Goal: Understand process/instructions

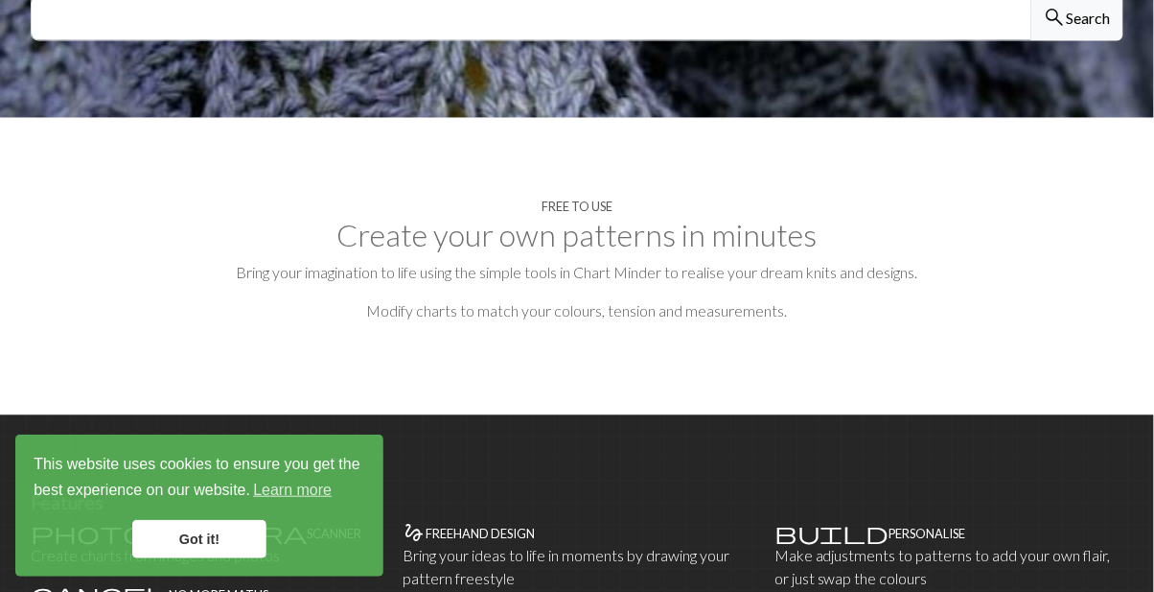
scroll to position [791, 0]
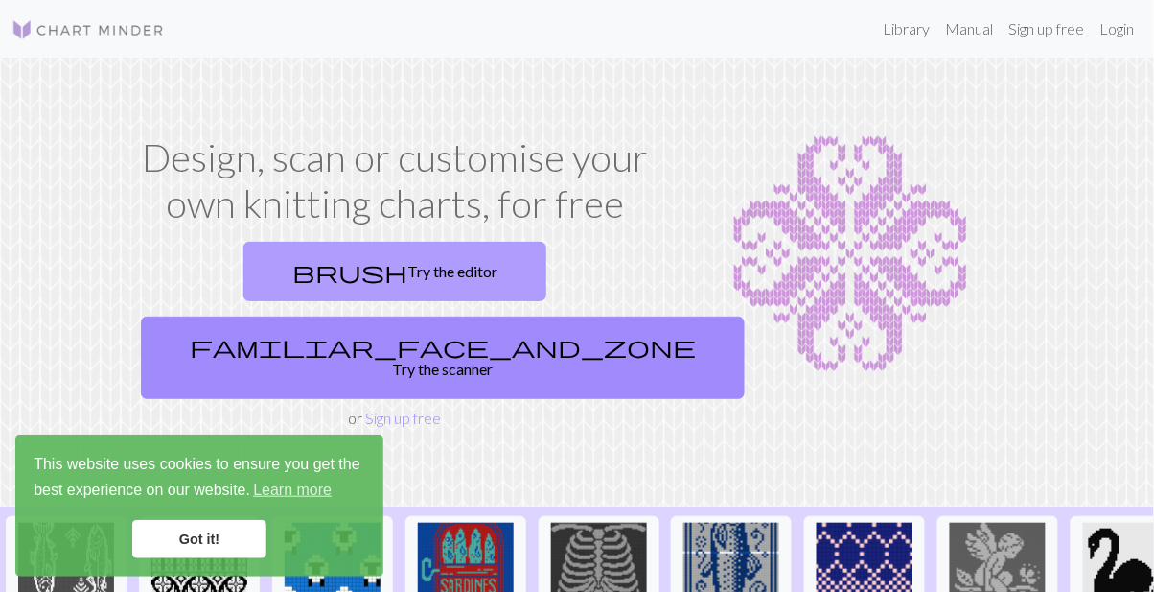
click at [293, 269] on link "brush Try the editor" at bounding box center [395, 271] width 303 height 59
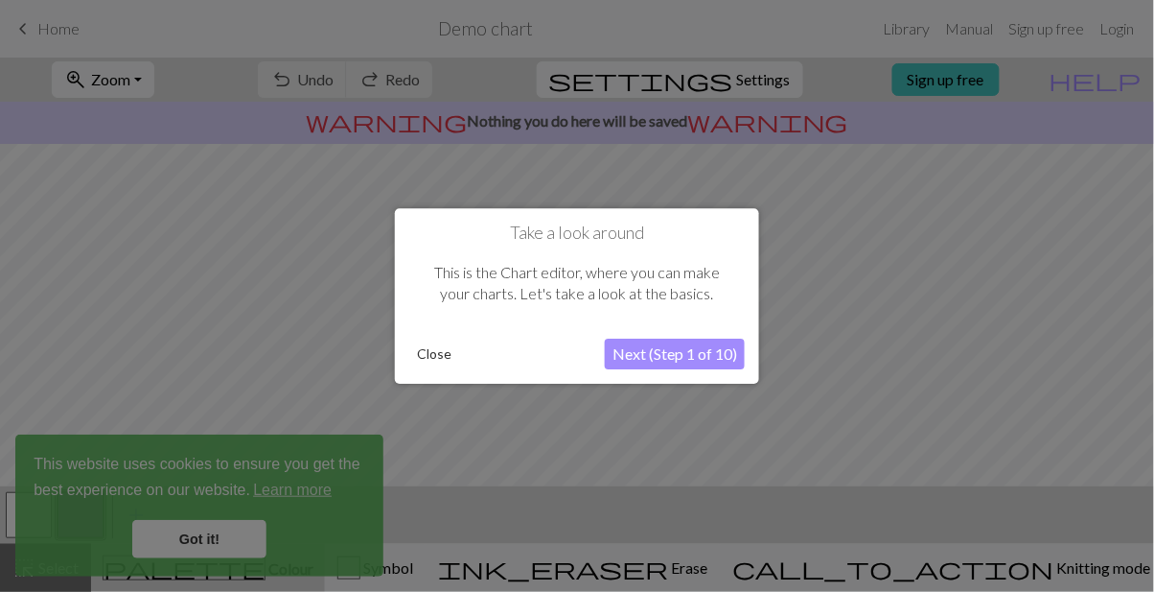
click at [687, 351] on button "Next (Step 1 of 10)" at bounding box center [675, 353] width 140 height 31
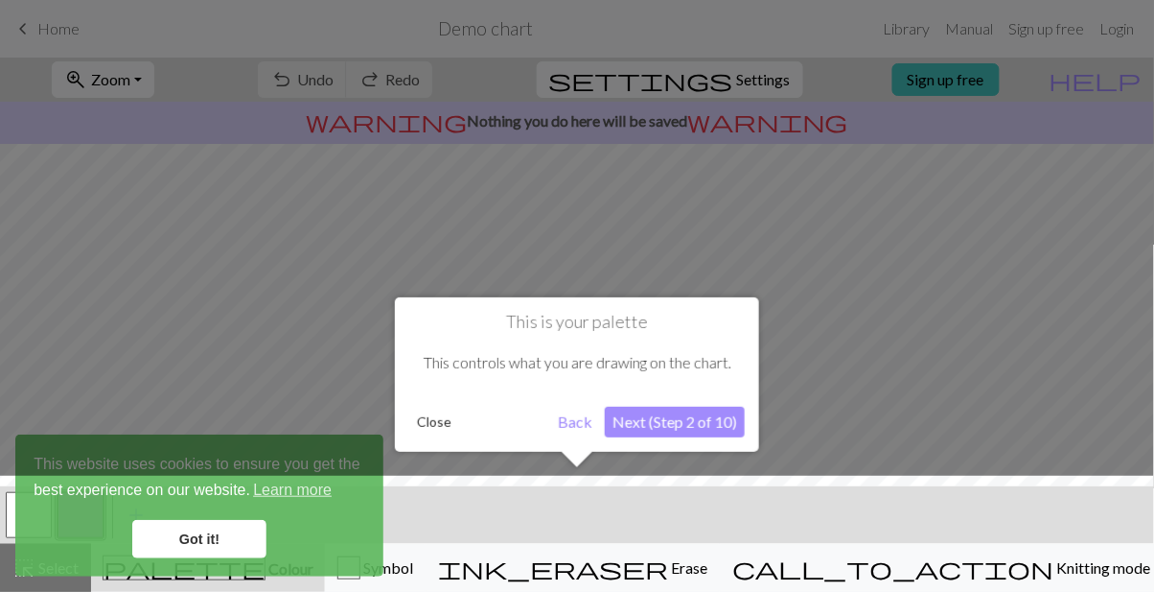
click at [723, 423] on button "Next (Step 2 of 10)" at bounding box center [675, 422] width 140 height 31
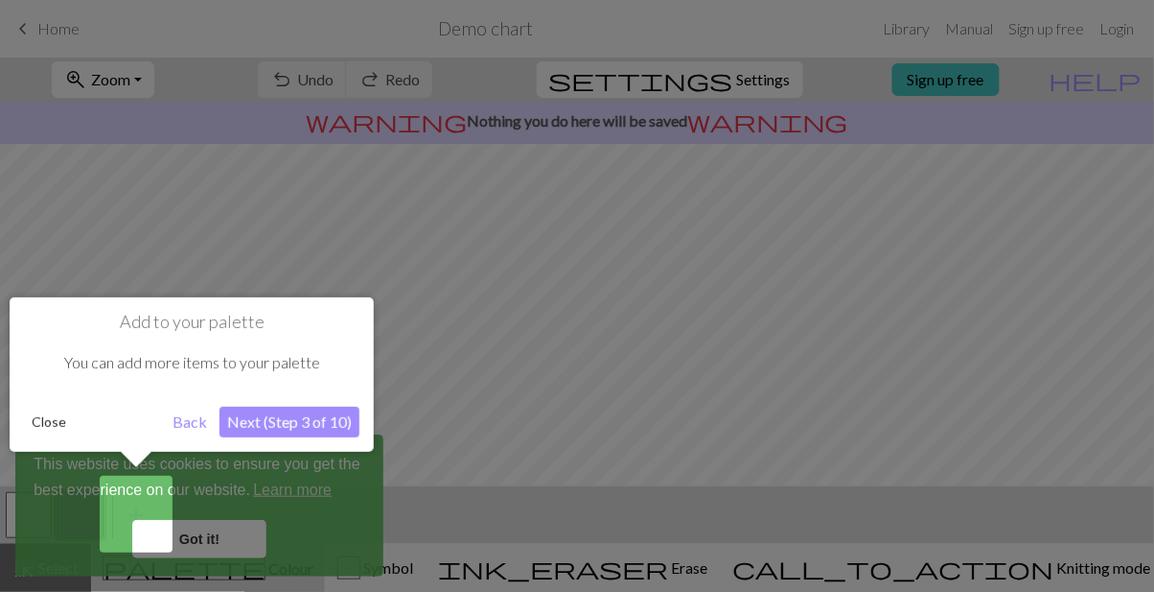
click at [310, 430] on button "Next (Step 3 of 10)" at bounding box center [290, 422] width 140 height 31
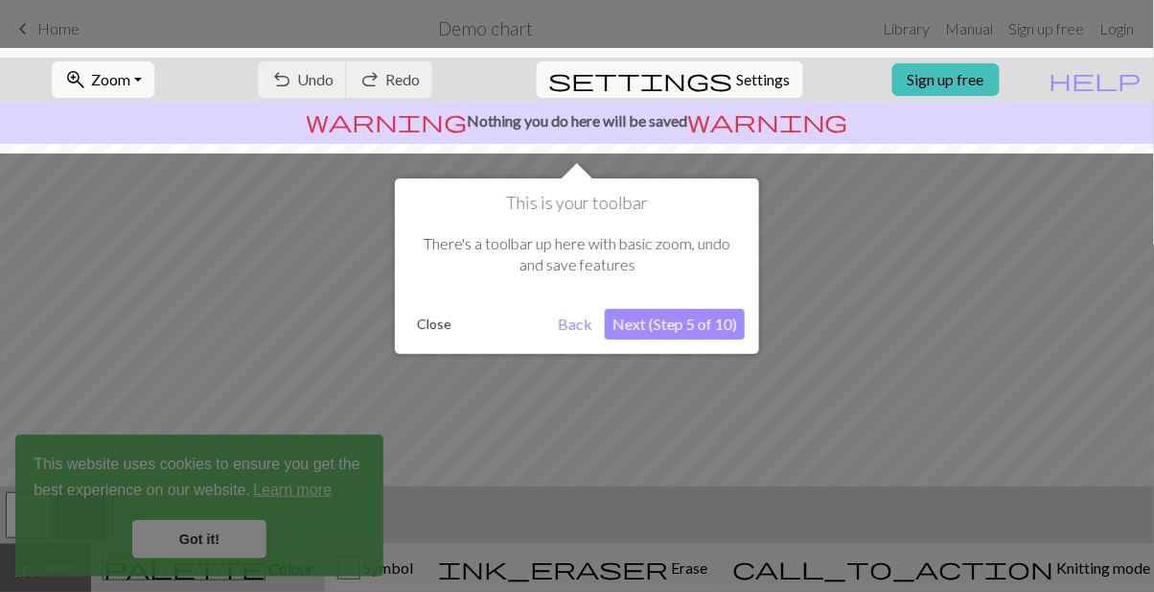
click at [687, 326] on button "Next (Step 5 of 10)" at bounding box center [675, 324] width 140 height 31
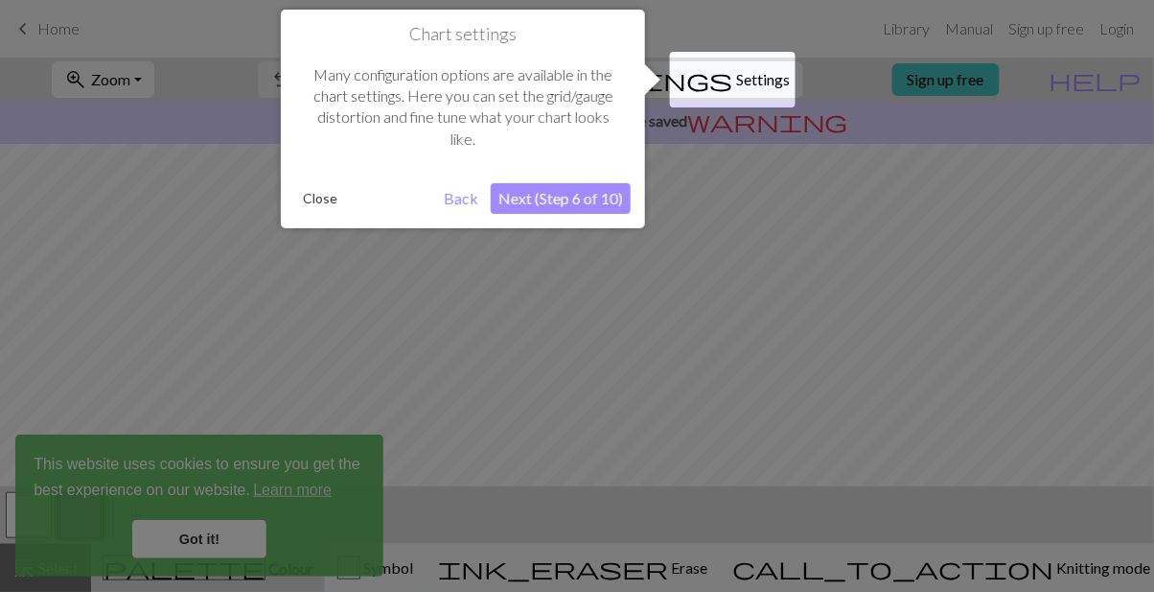
click at [589, 200] on button "Next (Step 6 of 10)" at bounding box center [561, 198] width 140 height 31
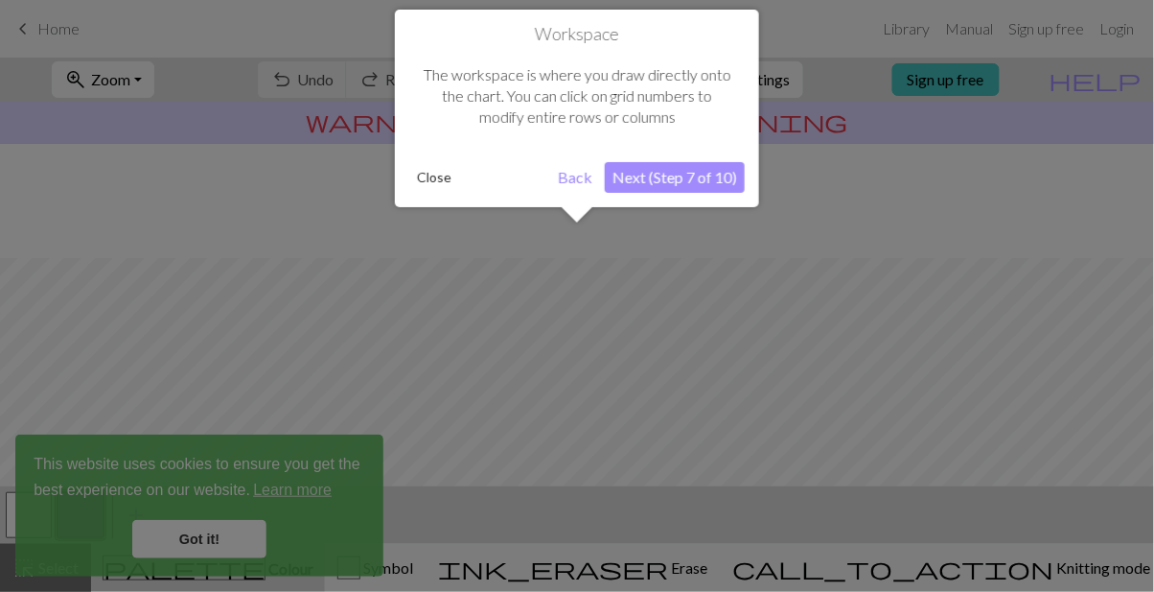
scroll to position [114, 0]
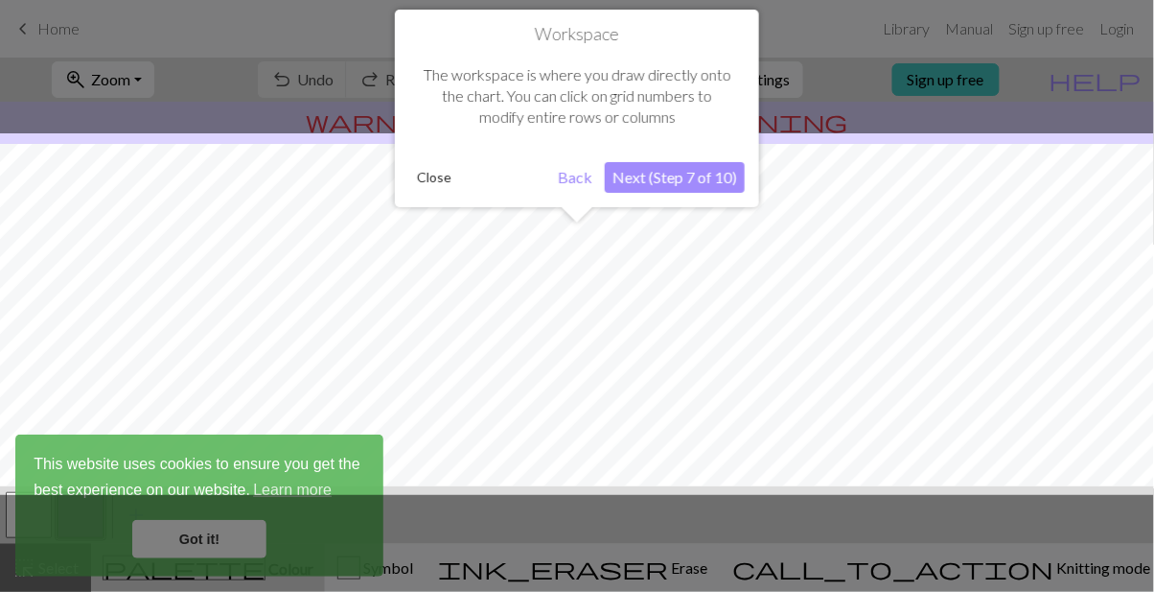
click at [694, 181] on button "Next (Step 7 of 10)" at bounding box center [675, 177] width 140 height 31
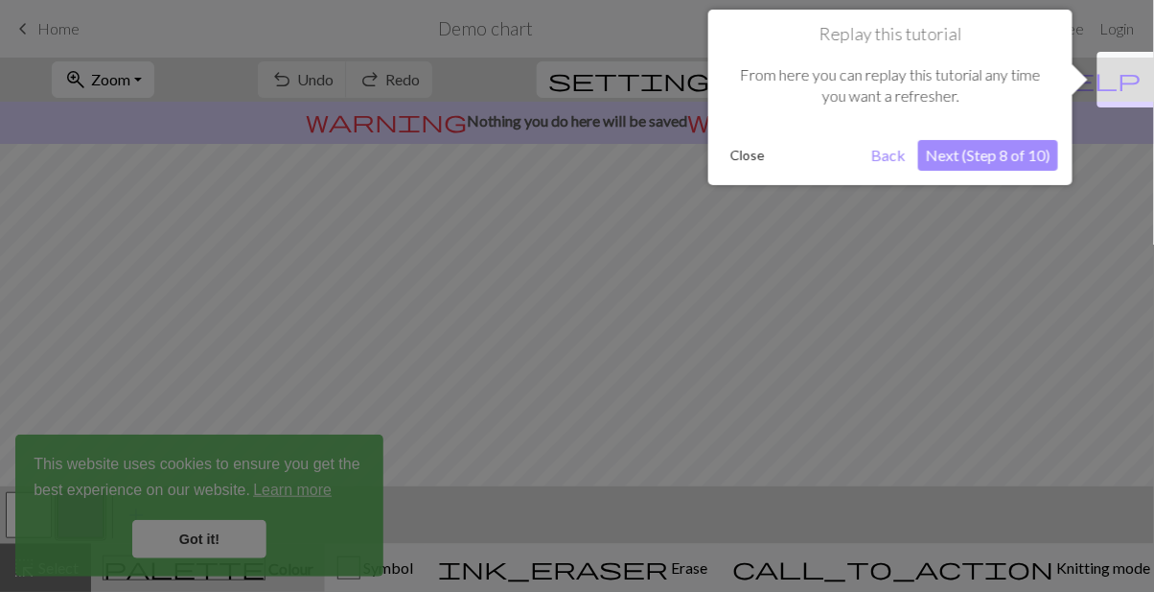
click at [968, 170] on button "Next (Step 8 of 10)" at bounding box center [988, 155] width 140 height 31
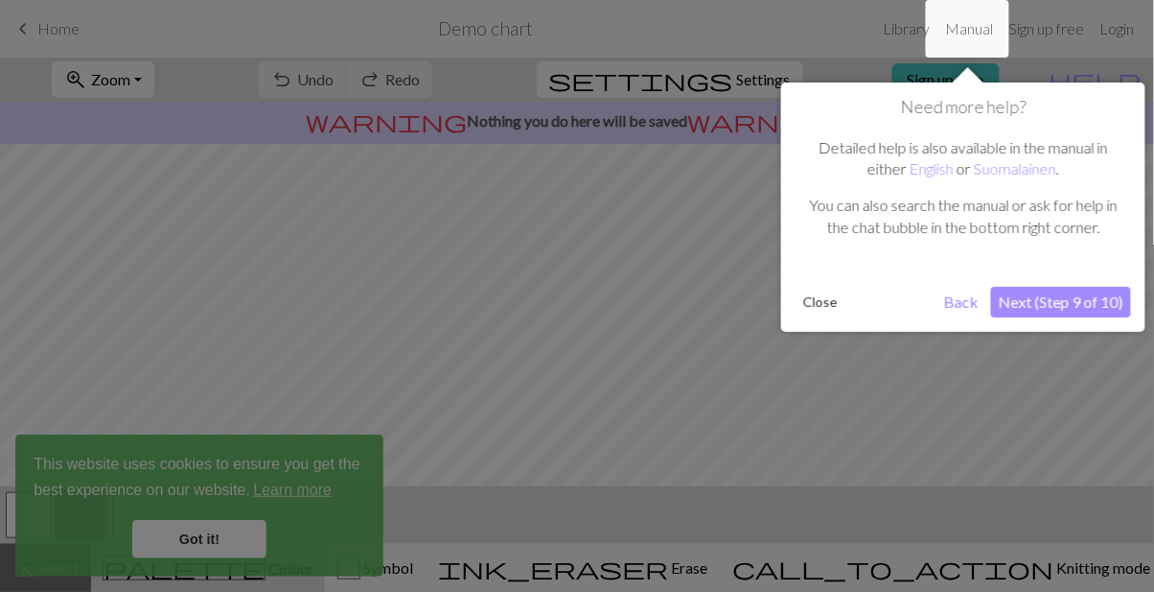
click at [1080, 303] on button "Next (Step 9 of 10)" at bounding box center [1061, 302] width 140 height 31
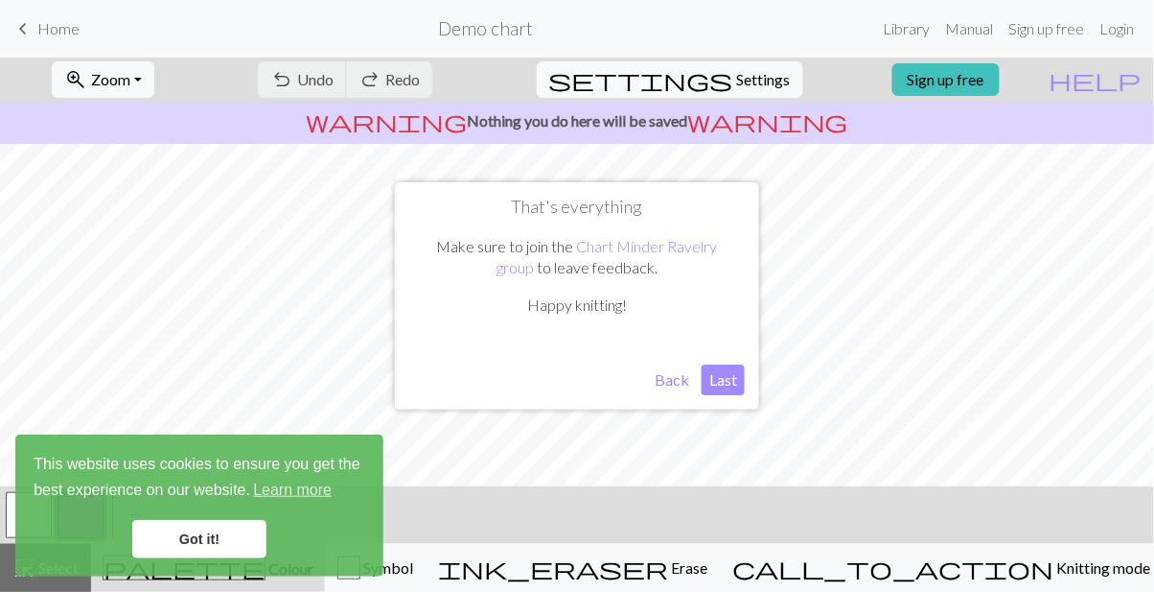
click at [720, 381] on button "Last" at bounding box center [723, 379] width 43 height 31
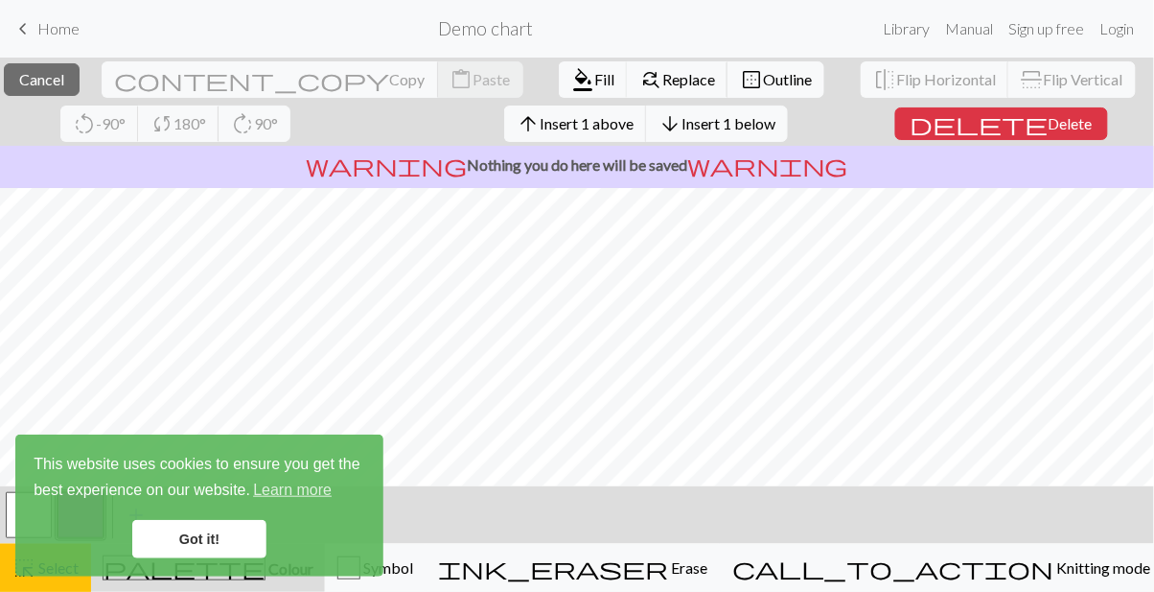
click at [222, 538] on link "Got it!" at bounding box center [199, 539] width 134 height 38
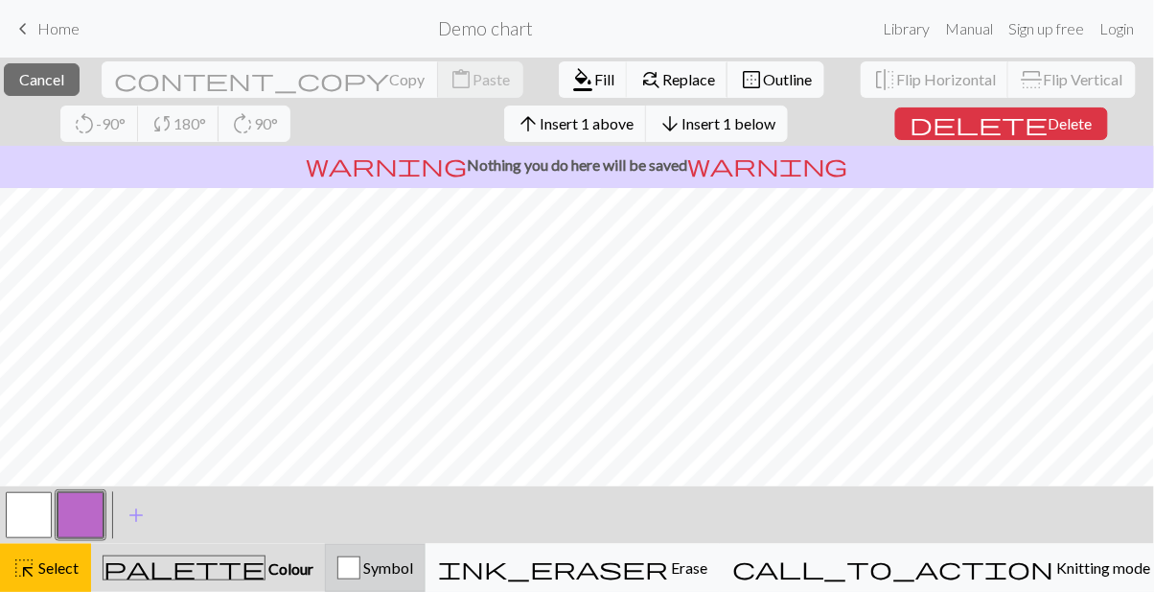
click at [413, 573] on span "Symbol" at bounding box center [386, 567] width 53 height 18
